Goal: Transaction & Acquisition: Purchase product/service

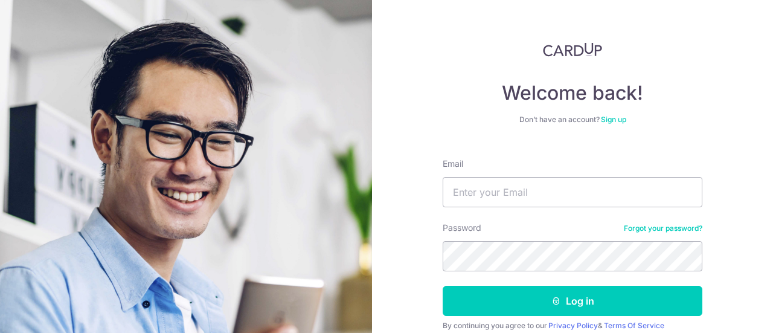
click at [560, 200] on input "Email" at bounding box center [573, 192] width 260 height 30
type input "[EMAIL_ADDRESS][DOMAIN_NAME]"
click at [443, 286] on button "Log in" at bounding box center [573, 301] width 260 height 30
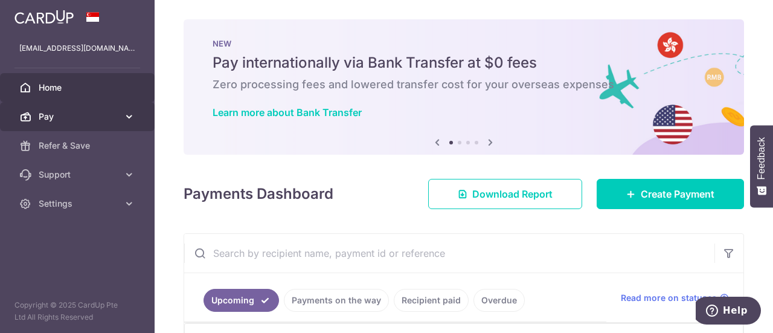
click at [104, 118] on span "Pay" at bounding box center [79, 117] width 80 height 12
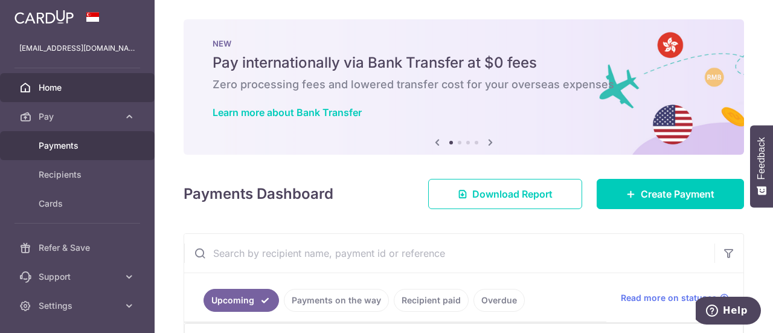
click at [87, 144] on span "Payments" at bounding box center [79, 146] width 80 height 12
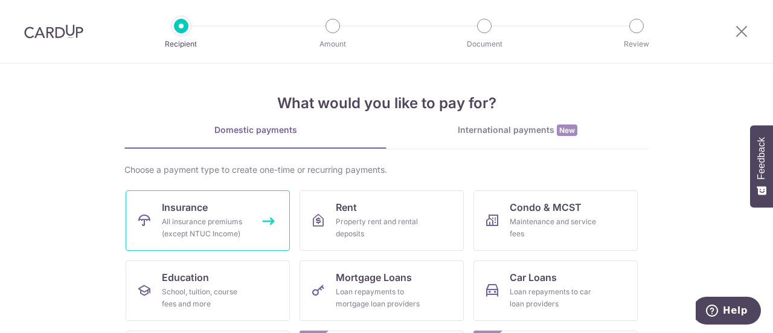
click at [226, 207] on link "Insurance All insurance premiums (except NTUC Income)" at bounding box center [208, 220] width 164 height 60
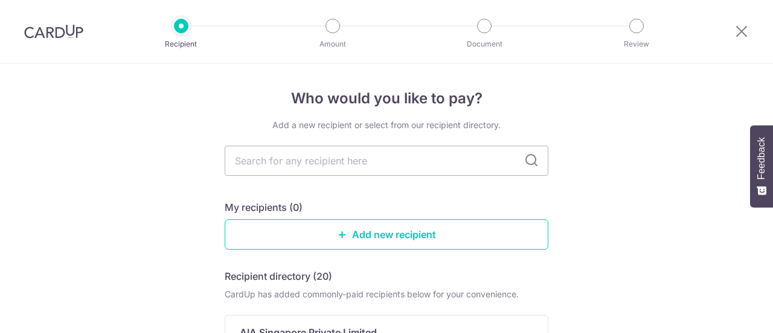
click at [310, 169] on input "text" at bounding box center [387, 161] width 324 height 30
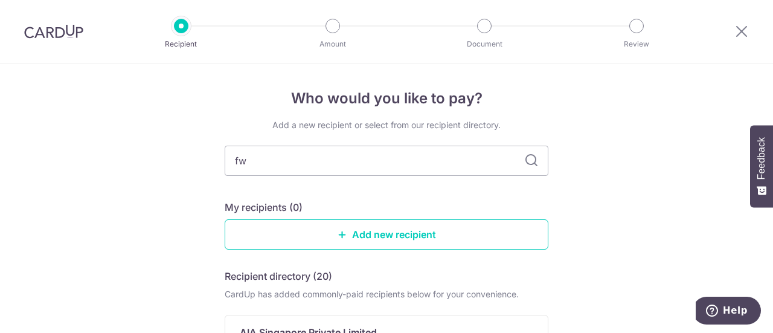
type input "fwd"
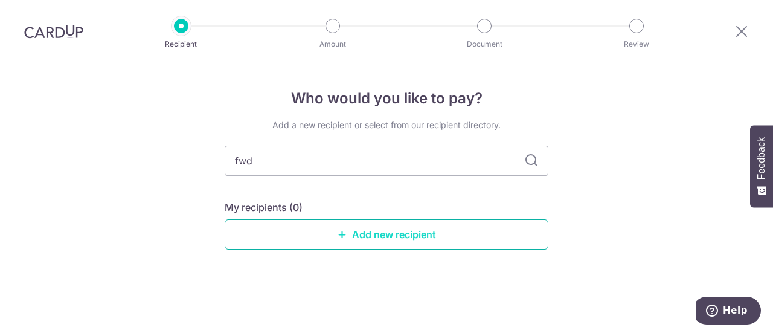
click at [356, 232] on link "Add new recipient" at bounding box center [387, 234] width 324 height 30
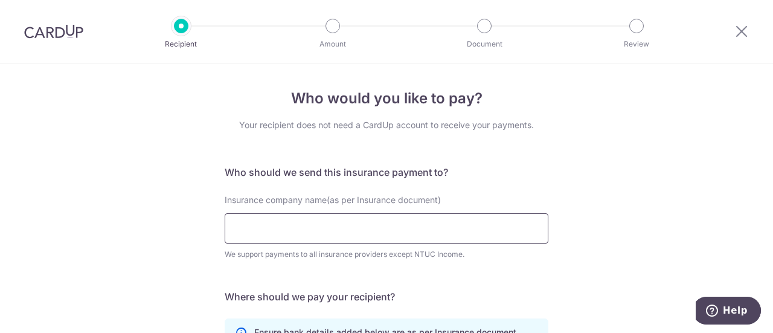
click at [339, 220] on input "Insurance company name(as per Insurance document)" at bounding box center [387, 228] width 324 height 30
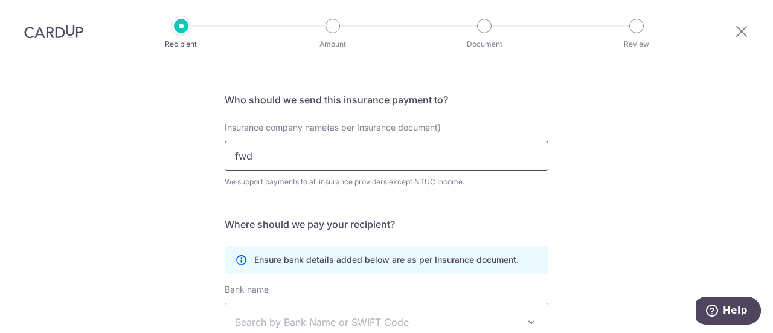
scroll to position [121, 0]
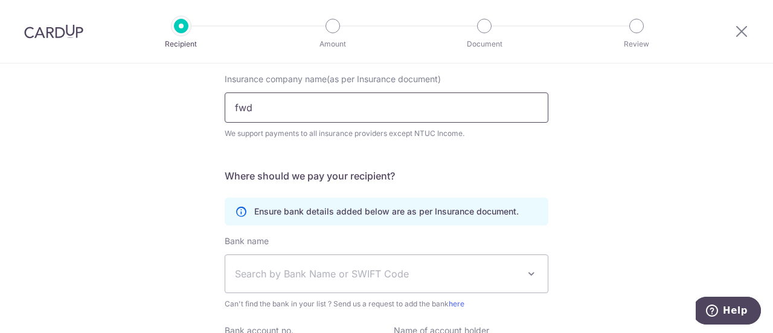
click at [324, 101] on input "fwd" at bounding box center [387, 107] width 324 height 30
type input "f"
type input "fwd"
click button "Submit Request" at bounding box center [0, 0] width 0 height 0
click at [322, 117] on input "fwd" at bounding box center [387, 107] width 324 height 30
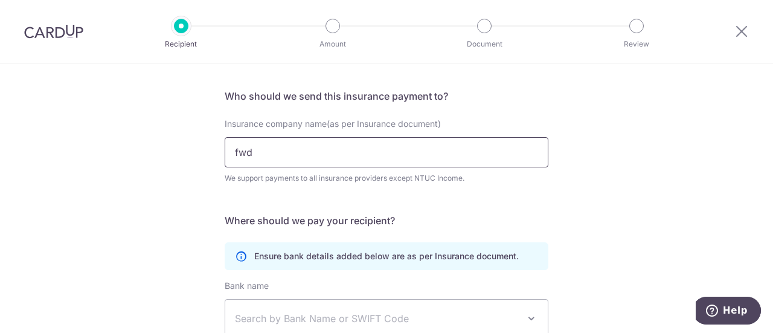
scroll to position [257, 0]
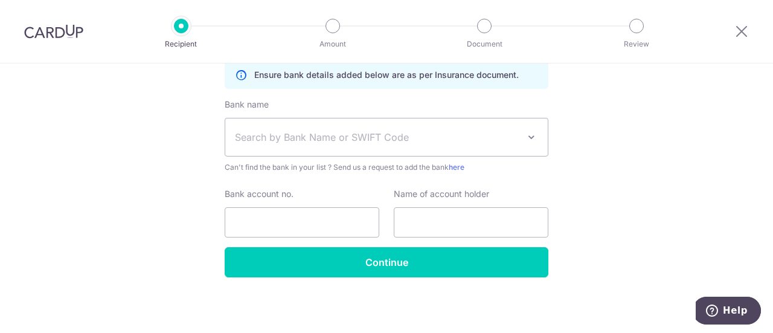
click at [350, 129] on span "Search by Bank Name or SWIFT Code" at bounding box center [386, 136] width 322 height 37
click at [166, 140] on div "Who would you like to pay? Your recipient does not need a CardUp account to rec…" at bounding box center [386, 70] width 773 height 528
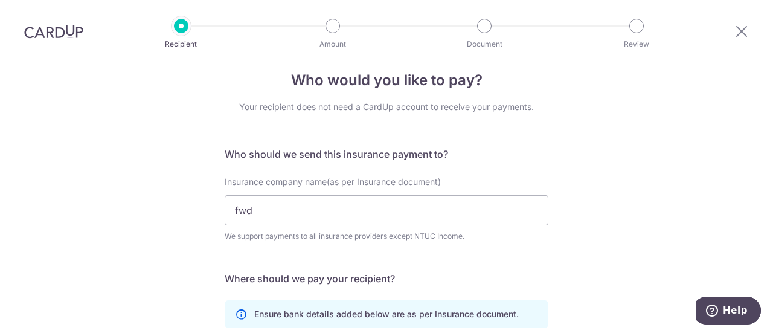
scroll to position [16, 0]
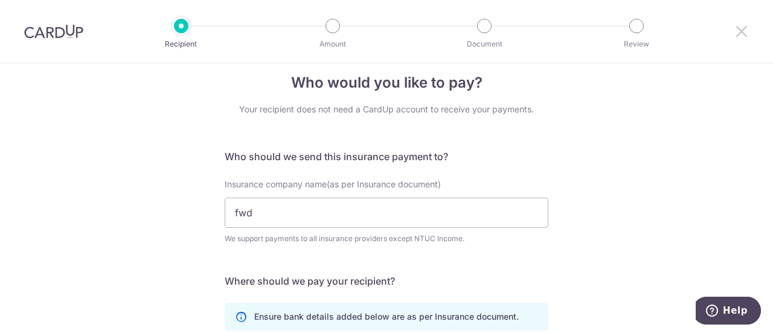
drag, startPoint x: 746, startPoint y: 32, endPoint x: 453, endPoint y: 50, distance: 294.0
click at [746, 32] on icon at bounding box center [741, 31] width 14 height 15
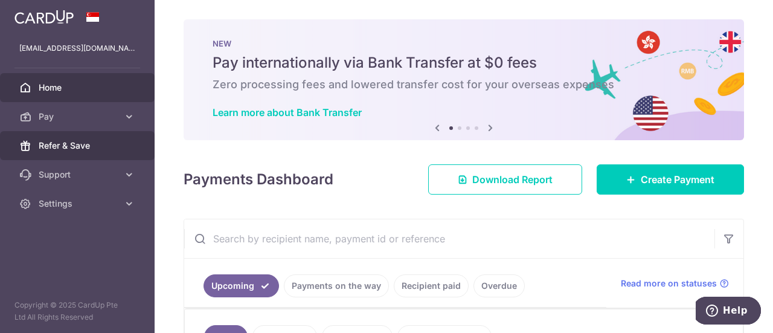
click at [76, 152] on link "Refer & Save" at bounding box center [77, 145] width 155 height 29
